Goal: Find specific page/section: Find specific page/section

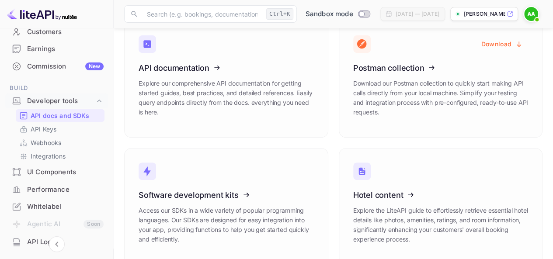
scroll to position [65, 0]
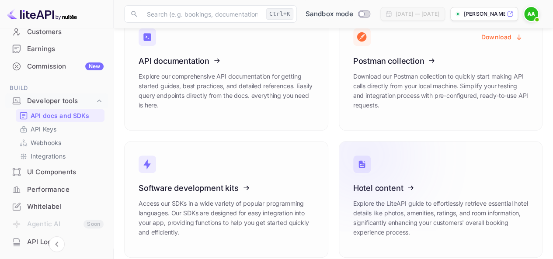
click at [371, 171] on icon at bounding box center [407, 187] width 136 height 90
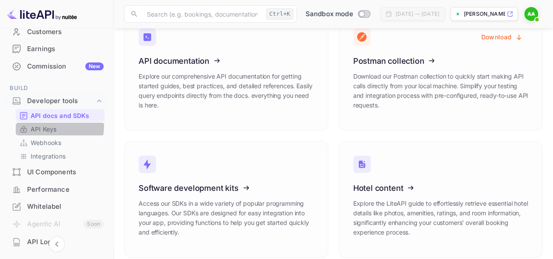
click at [49, 125] on p "API Keys" at bounding box center [44, 129] width 26 height 9
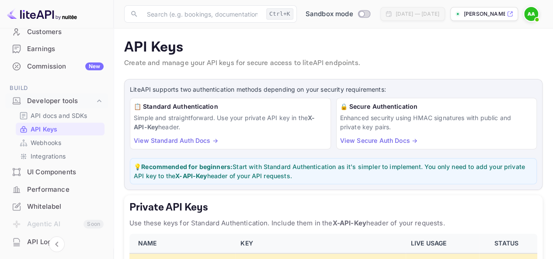
click at [145, 47] on p "API Keys" at bounding box center [333, 47] width 418 height 17
click at [149, 48] on p "API Keys" at bounding box center [333, 47] width 418 height 17
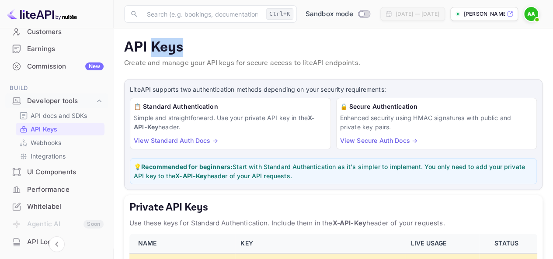
click at [149, 48] on p "API Keys" at bounding box center [333, 47] width 418 height 17
drag, startPoint x: 145, startPoint y: 48, endPoint x: 153, endPoint y: 47, distance: 7.9
click at [153, 47] on p "API Keys" at bounding box center [333, 47] width 418 height 17
click at [149, 45] on p "API Keys" at bounding box center [333, 47] width 418 height 17
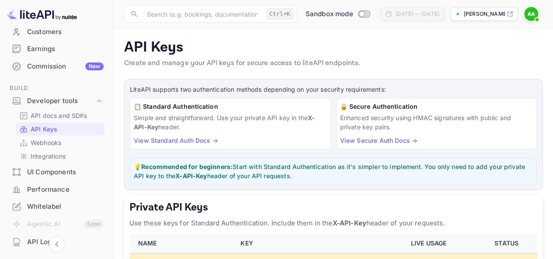
click at [149, 45] on p "API Keys" at bounding box center [333, 47] width 418 height 17
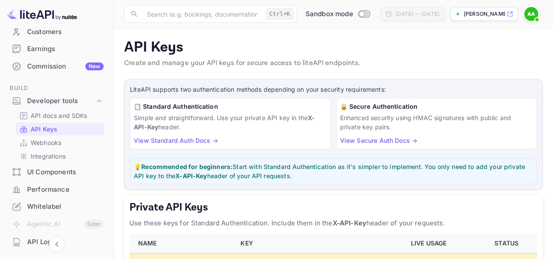
click at [149, 45] on p "API Keys" at bounding box center [333, 47] width 418 height 17
